Goal: Task Accomplishment & Management: Use online tool/utility

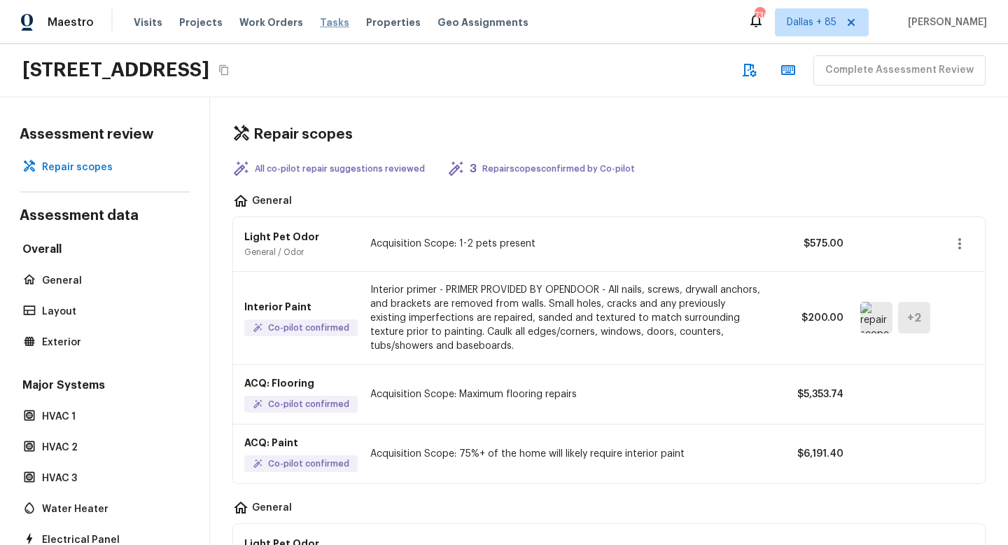
click at [323, 25] on span "Tasks" at bounding box center [334, 23] width 29 height 10
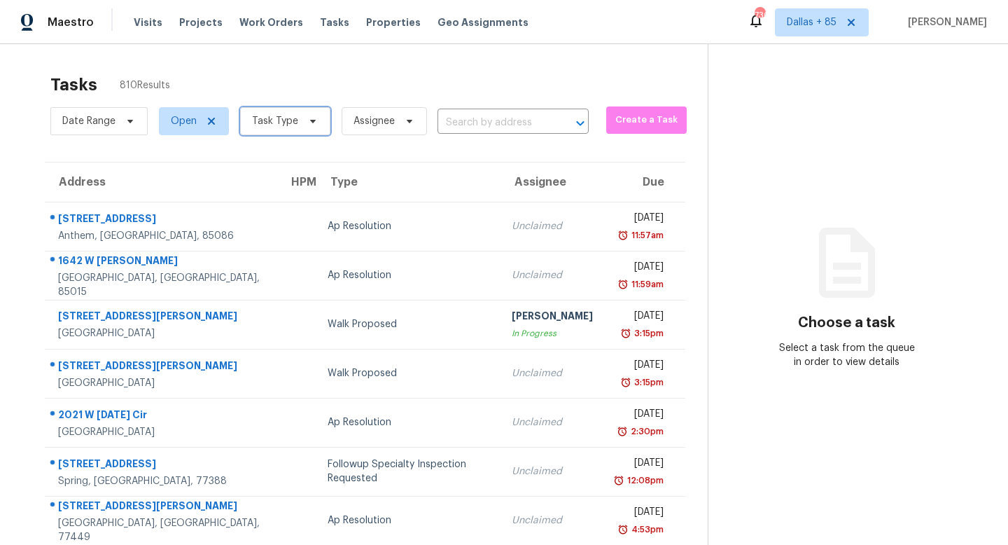
click at [310, 117] on icon at bounding box center [312, 121] width 11 height 11
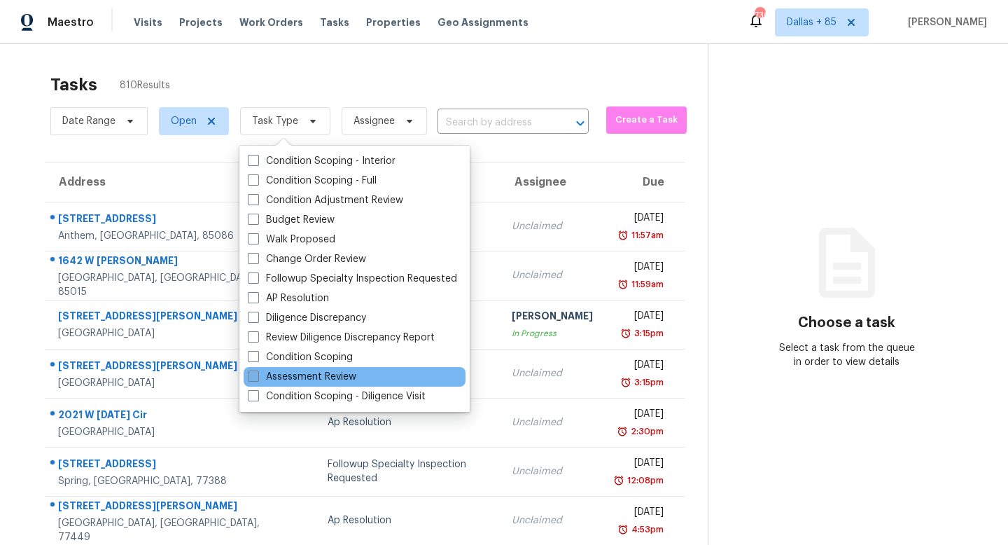
click at [293, 375] on label "Assessment Review" at bounding box center [302, 377] width 109 height 14
click at [257, 375] on input "Assessment Review" at bounding box center [252, 374] width 9 height 9
checkbox input "true"
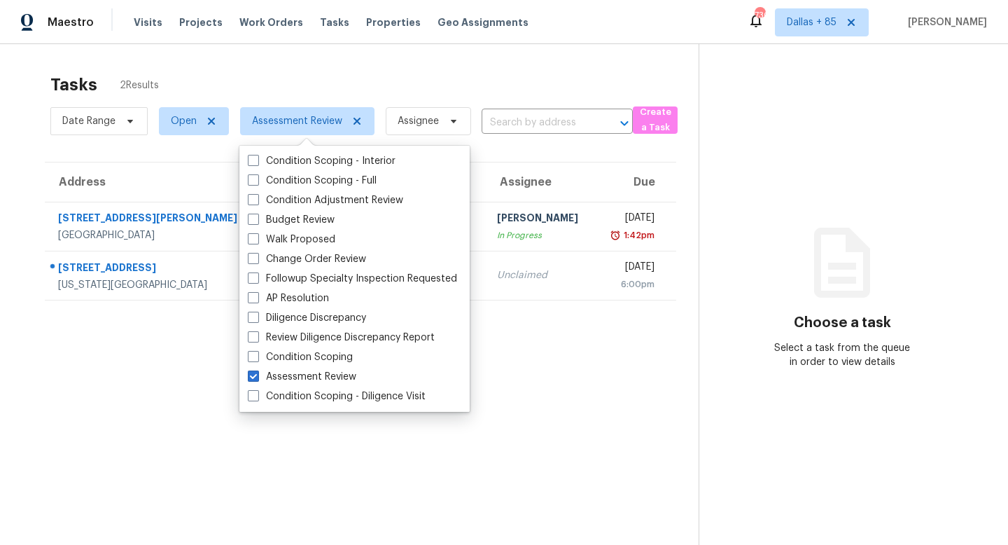
click at [438, 76] on div "Tasks 2 Results" at bounding box center [374, 85] width 648 height 36
